Goal: Information Seeking & Learning: Learn about a topic

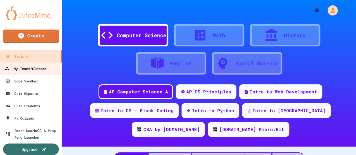
click at [49, 72] on link "My Teams/Classes" at bounding box center [31, 68] width 64 height 13
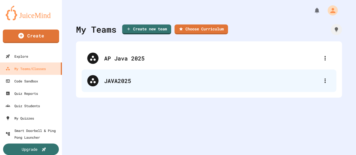
click at [119, 82] on div "JAVA2025" at bounding box center [211, 81] width 215 height 8
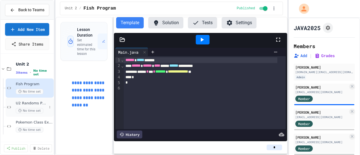
click at [20, 111] on div "U2 Randoms Practice No time set" at bounding box center [31, 107] width 31 height 12
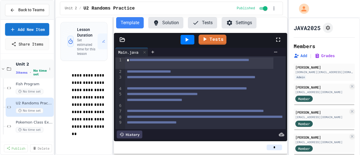
click at [6, 71] on icon at bounding box center [9, 68] width 7 height 5
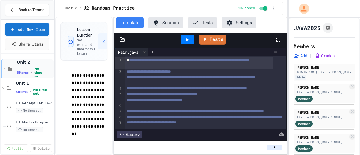
click at [5, 71] on icon at bounding box center [4, 68] width 5 height 5
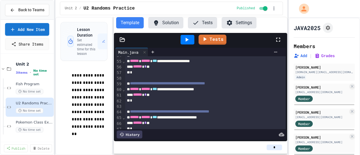
scroll to position [406, 0]
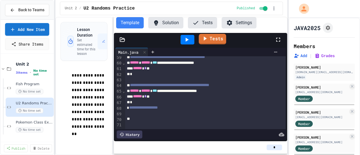
click at [201, 39] on link "Tests" at bounding box center [213, 39] width 28 height 11
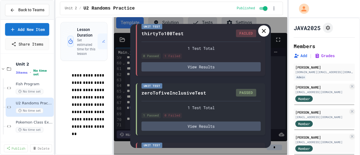
scroll to position [226, 0]
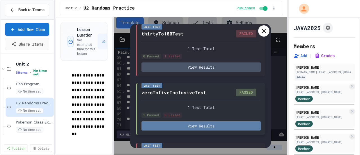
click at [191, 131] on button "View Results" at bounding box center [201, 125] width 119 height 9
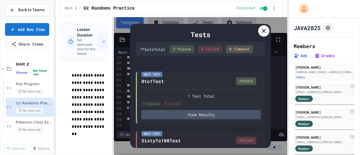
click at [263, 32] on icon at bounding box center [264, 31] width 4 height 4
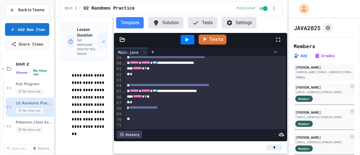
click at [172, 24] on button "Solution" at bounding box center [165, 22] width 35 height 11
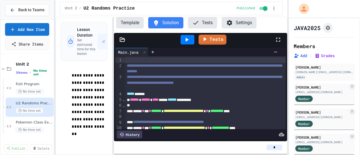
click at [206, 24] on button "Tests" at bounding box center [202, 22] width 29 height 11
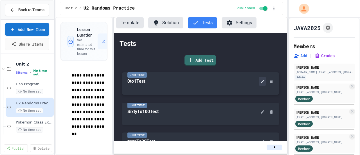
click at [261, 83] on icon at bounding box center [262, 81] width 3 height 3
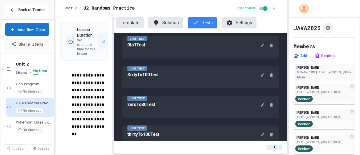
scroll to position [37, 0]
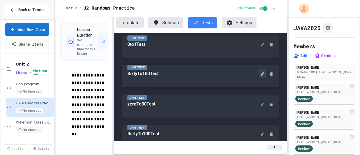
click at [263, 74] on button at bounding box center [262, 73] width 7 height 9
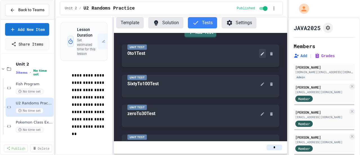
click at [260, 55] on icon at bounding box center [262, 53] width 5 height 5
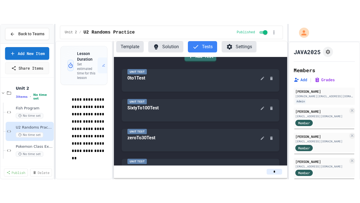
scroll to position [36, 0]
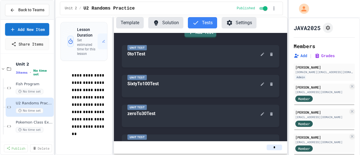
click at [167, 28] on button "Solution" at bounding box center [165, 22] width 35 height 11
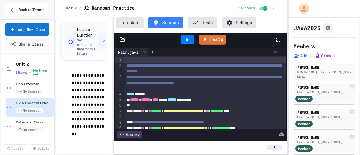
click at [274, 42] on div "Tests" at bounding box center [203, 39] width 144 height 15
click at [278, 40] on icon at bounding box center [278, 39] width 7 height 7
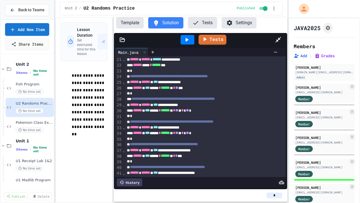
scroll to position [112, 0]
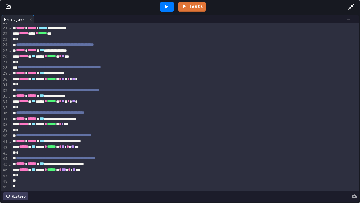
click at [35, 67] on span "**********" at bounding box center [59, 67] width 84 height 4
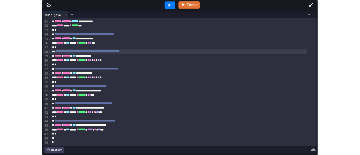
scroll to position [0, 0]
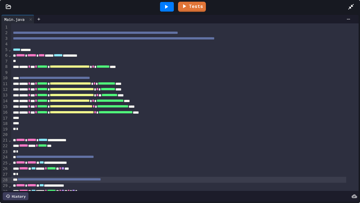
click at [350, 4] on icon at bounding box center [351, 6] width 7 height 7
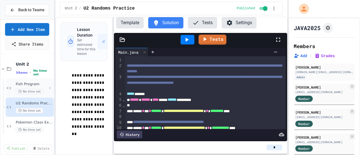
click at [15, 85] on div "Fish Program No time set" at bounding box center [30, 88] width 48 height 19
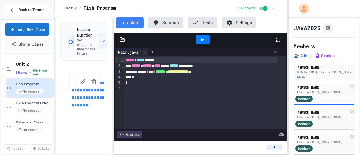
click at [85, 91] on p "**********" at bounding box center [90, 94] width 36 height 30
click at [86, 83] on link "[URL][DOMAIN_NAME]" at bounding box center [87, 80] width 30 height 11
click at [155, 72] on span "*" at bounding box center [154, 72] width 2 height 4
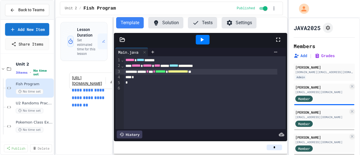
click at [169, 19] on button "Solution" at bounding box center [165, 22] width 35 height 11
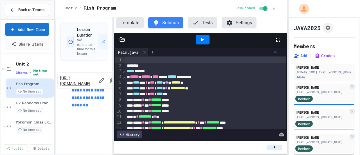
click at [129, 25] on button "Template" at bounding box center [130, 22] width 28 height 11
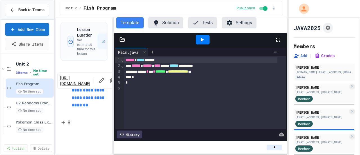
click at [87, 124] on p at bounding box center [90, 127] width 36 height 7
click at [95, 113] on p at bounding box center [90, 112] width 36 height 7
click at [158, 106] on div "**********" at bounding box center [205, 92] width 162 height 73
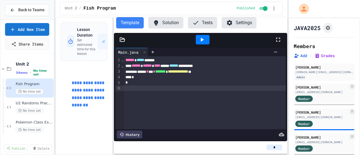
click at [145, 83] on div "*" at bounding box center [201, 83] width 154 height 6
